Goal: Information Seeking & Learning: Learn about a topic

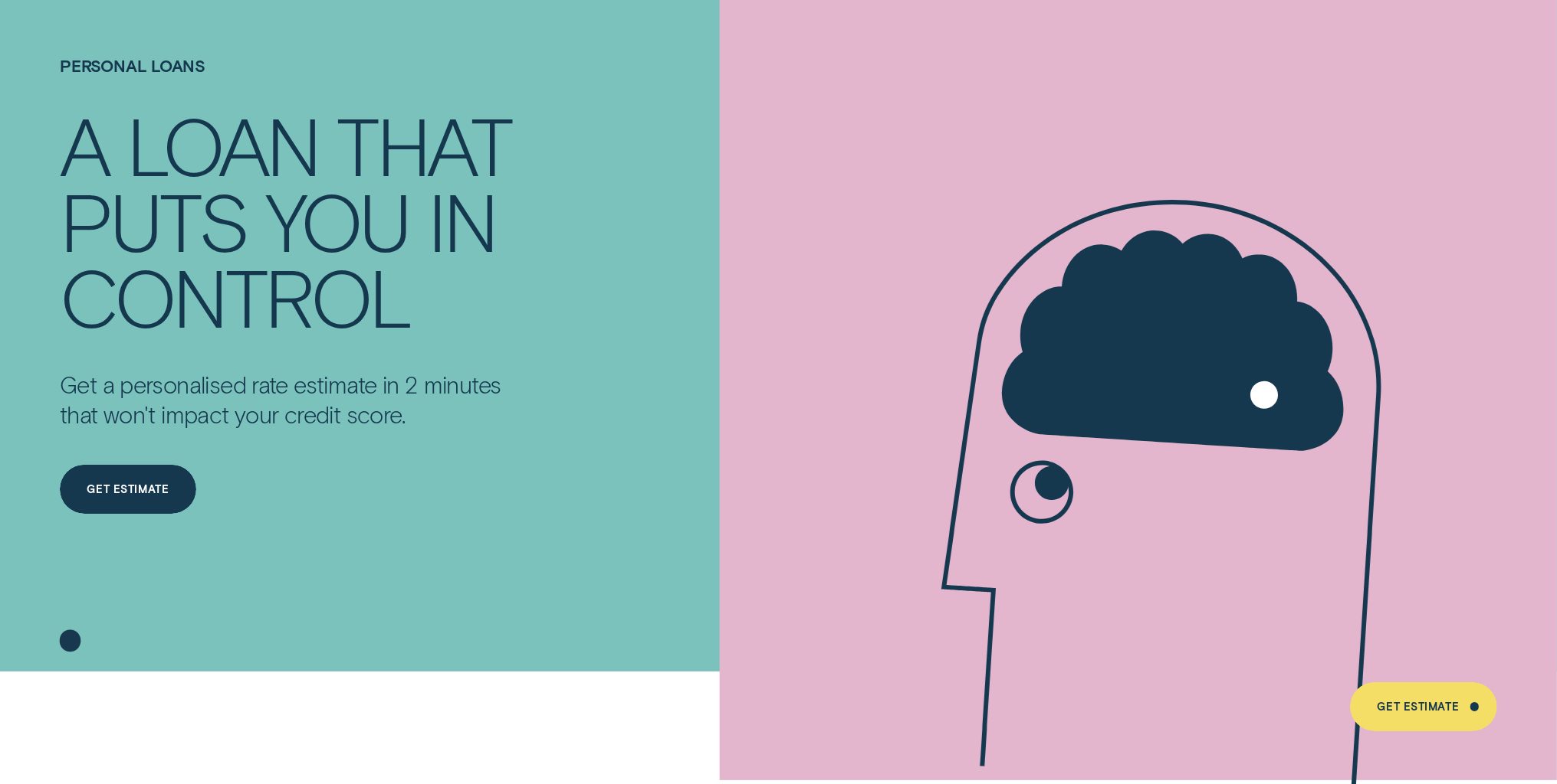
scroll to position [103, 0]
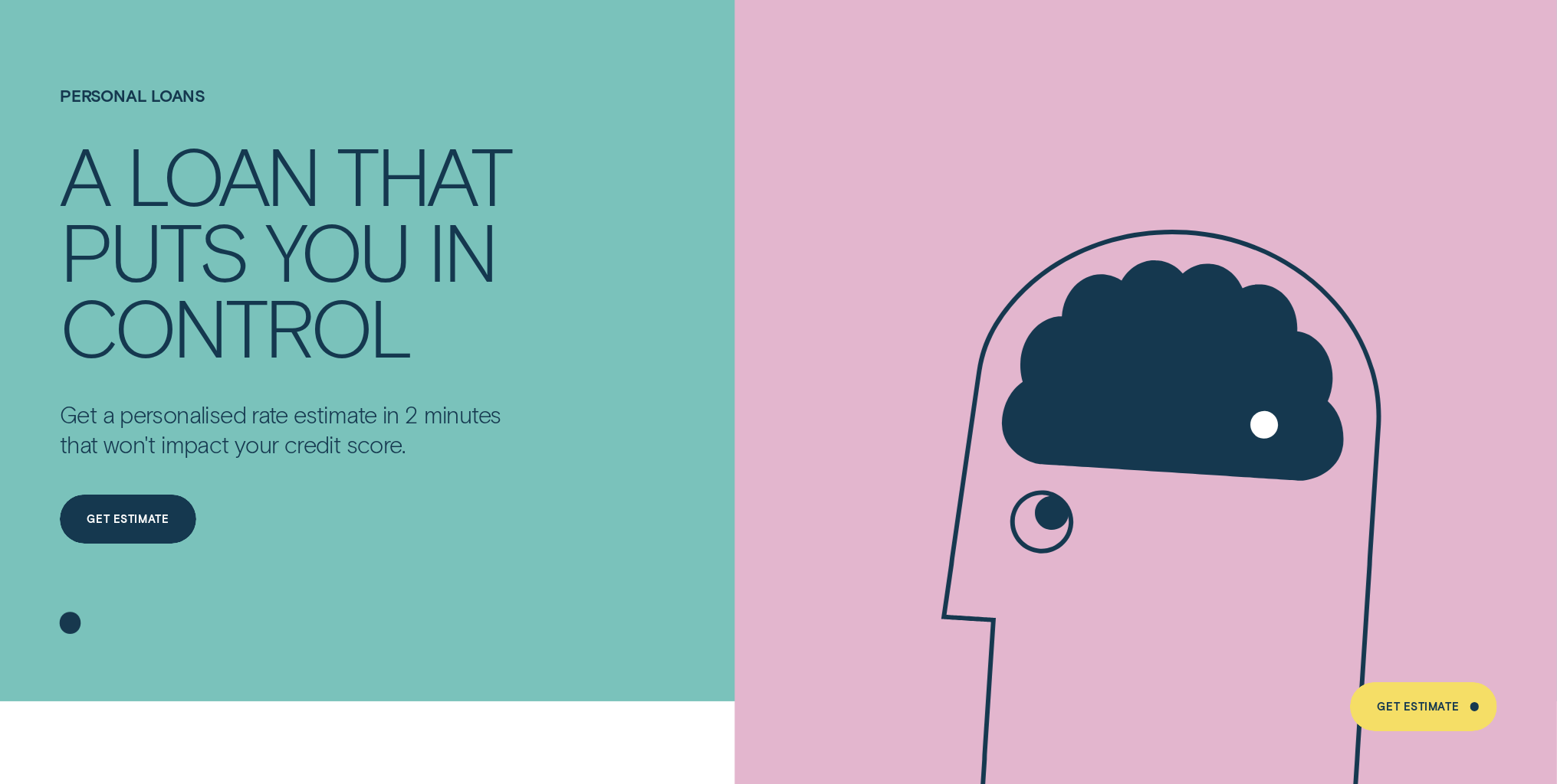
scroll to position [110, 0]
